Goal: Information Seeking & Learning: Check status

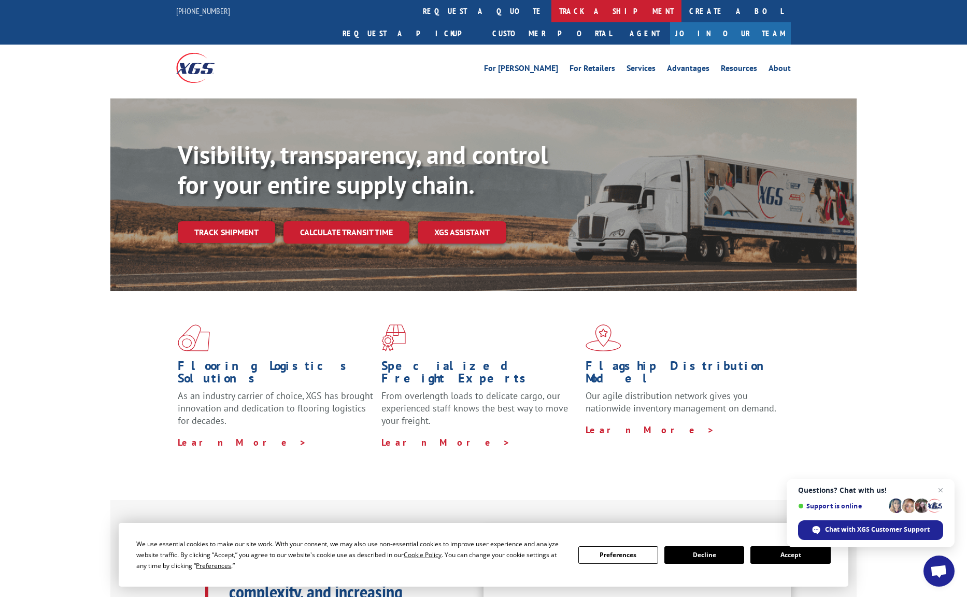
click at [551, 12] on link "track a shipment" at bounding box center [616, 11] width 130 height 22
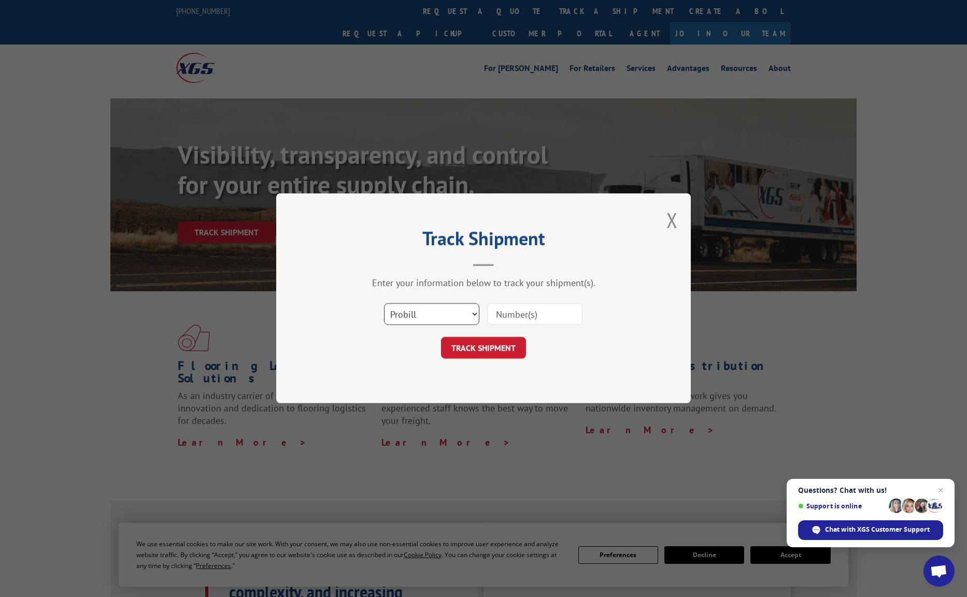
click at [474, 313] on select "Select category... Probill BOL PO" at bounding box center [431, 315] width 95 height 22
click at [510, 315] on input at bounding box center [534, 315] width 95 height 22
type input "3390311"
click at [486, 359] on button "TRACK SHIPMENT" at bounding box center [483, 348] width 85 height 22
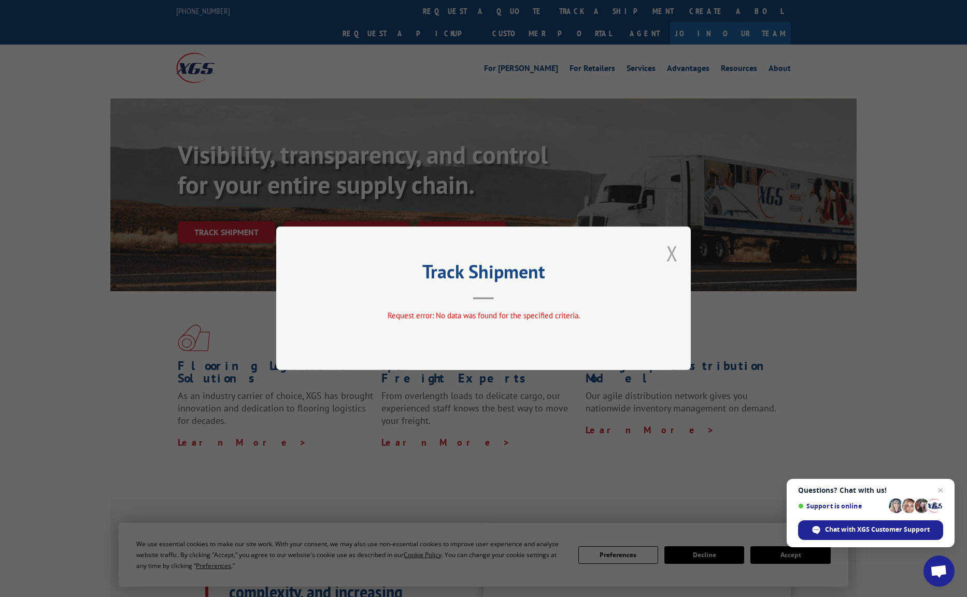
click at [669, 251] on button "Close modal" at bounding box center [671, 252] width 11 height 27
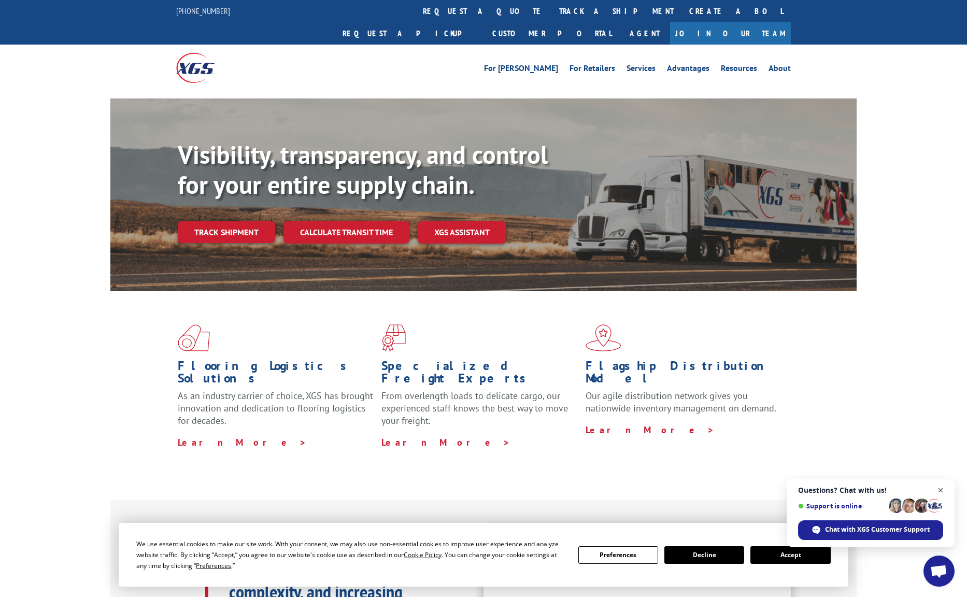
click at [940, 491] on span "Close chat" at bounding box center [940, 490] width 13 height 13
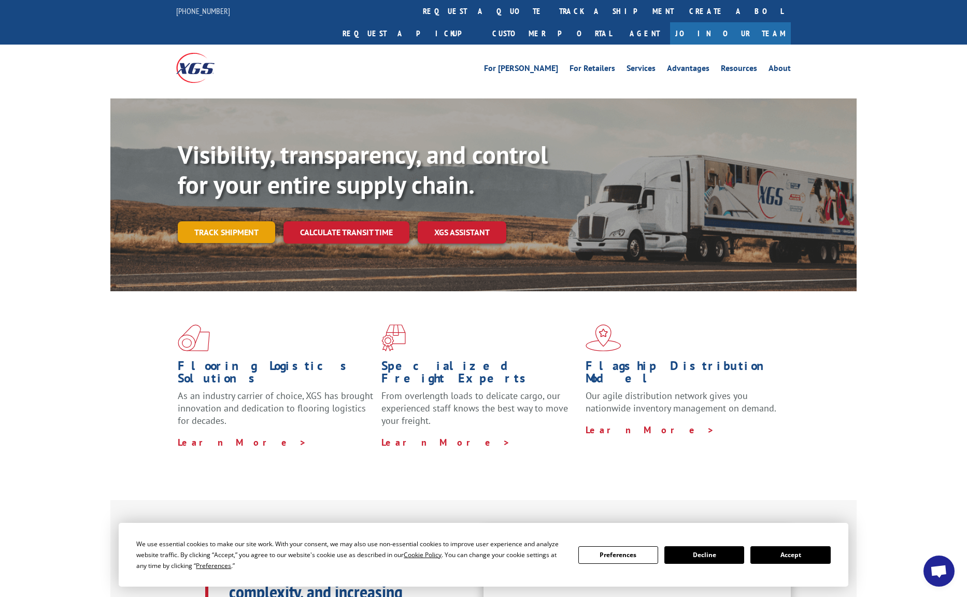
click at [230, 221] on link "Track shipment" at bounding box center [226, 232] width 97 height 22
click at [0, 0] on div "Track Shipment Request error: No data was found for the specified criteria." at bounding box center [0, 0] width 0 height 0
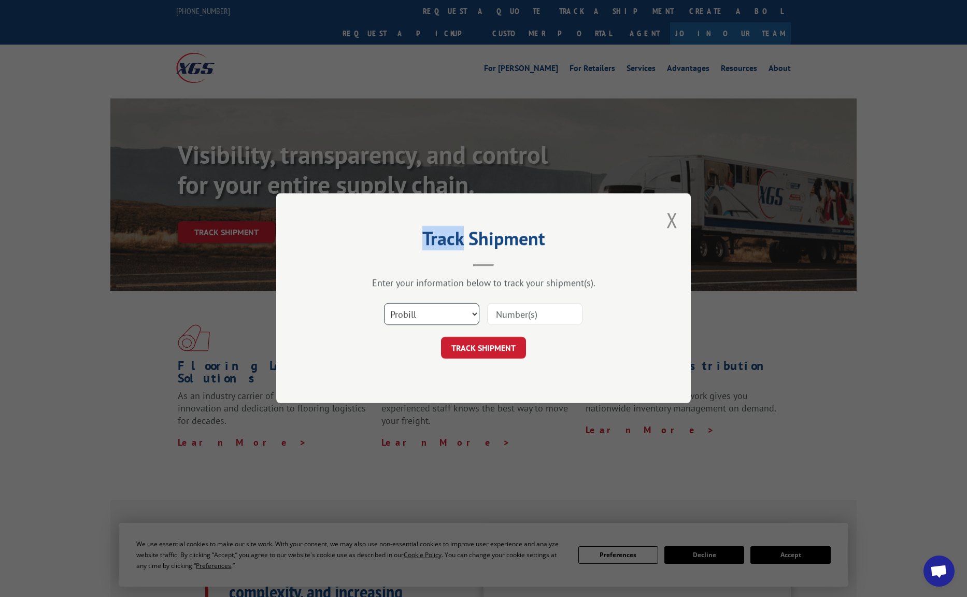
click at [433, 317] on select "Select category... Probill BOL PO" at bounding box center [431, 315] width 95 height 22
select select "bol"
click at [512, 313] on input at bounding box center [534, 315] width 95 height 22
type input "3390311"
click at [469, 348] on button "TRACK SHIPMENT" at bounding box center [483, 348] width 85 height 22
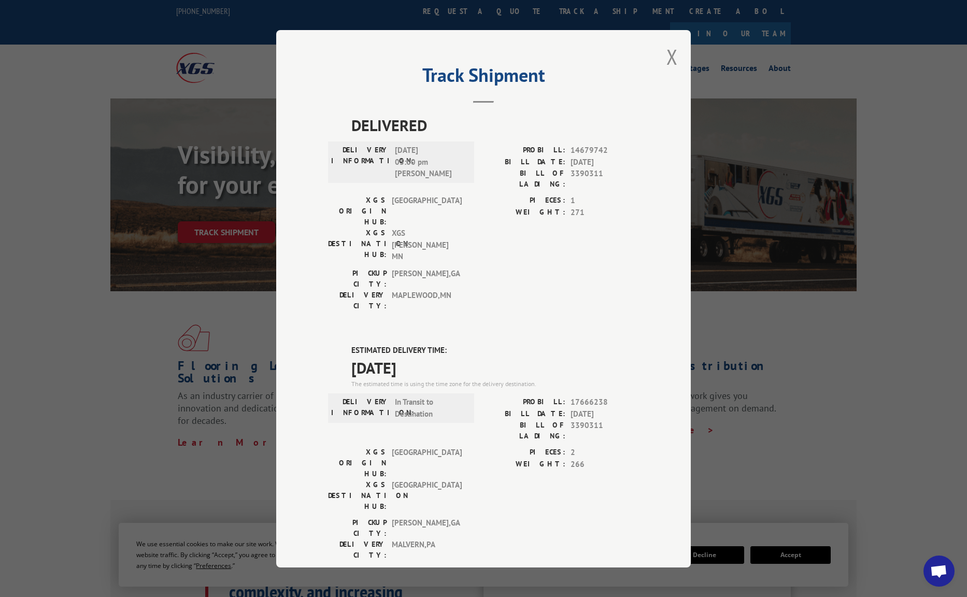
click at [522, 344] on div "ESTIMATED DELIVERY TIME: [DATE] The estimated time is using the time zone for t…" at bounding box center [483, 530] width 311 height 373
click at [525, 356] on span "[DATE]" at bounding box center [495, 367] width 288 height 23
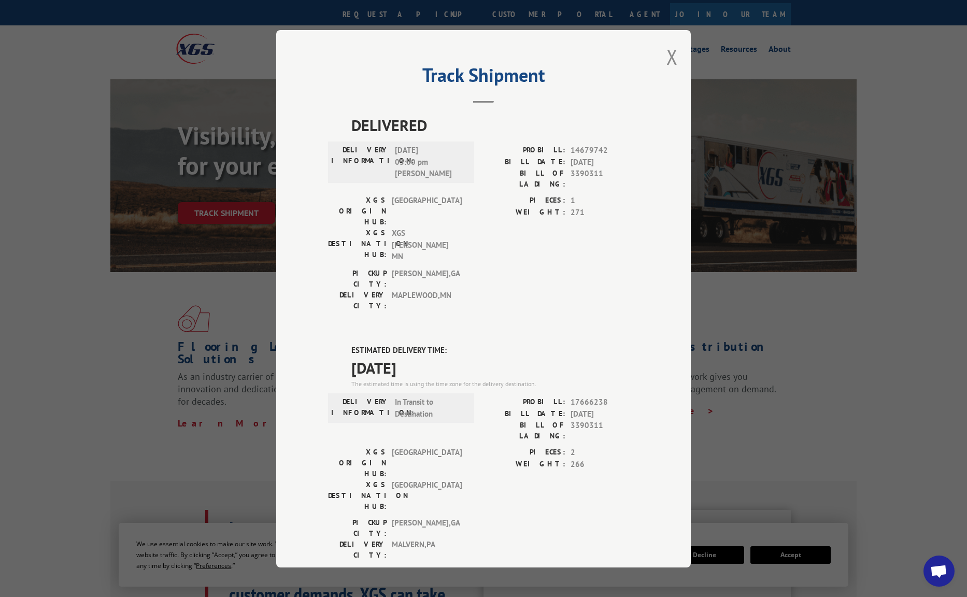
scroll to position [21, 0]
